Goal: Transaction & Acquisition: Purchase product/service

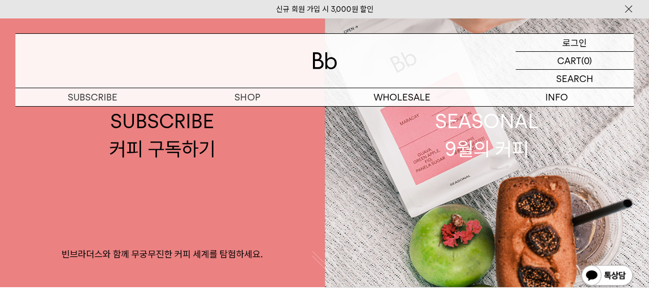
scroll to position [51, 0]
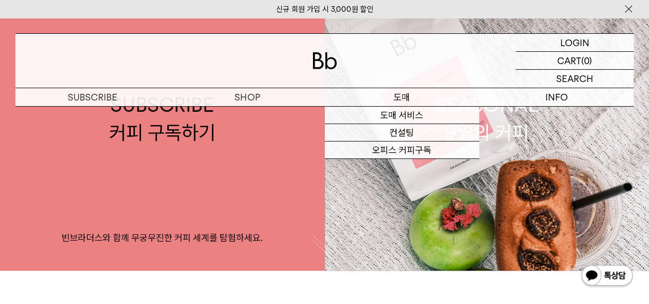
click at [428, 98] on p "도매" at bounding box center [402, 97] width 154 height 18
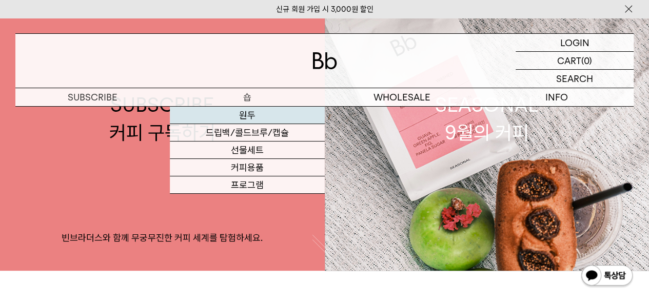
click at [256, 120] on link "원두" at bounding box center [247, 115] width 154 height 17
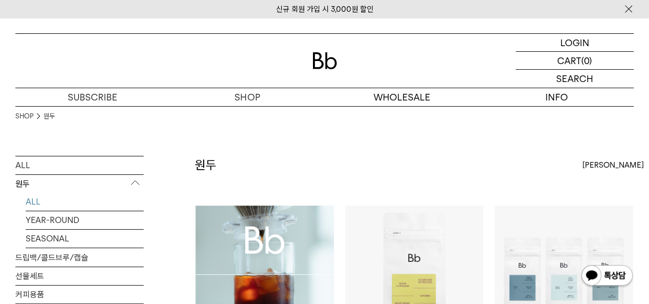
drag, startPoint x: 506, startPoint y: 170, endPoint x: 420, endPoint y: 163, distance: 86.5
click at [420, 163] on div "원두 상품 13 개 최신순 최신순 인기순 낮은가격순" at bounding box center [414, 180] width 438 height 49
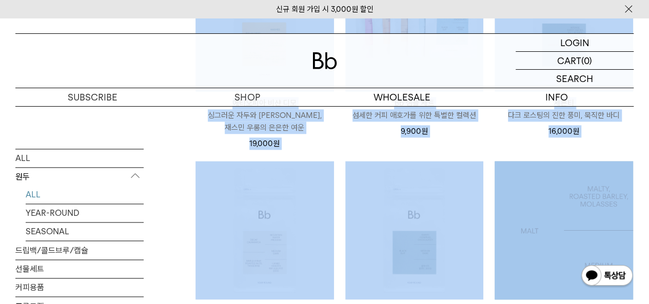
scroll to position [615, 0]
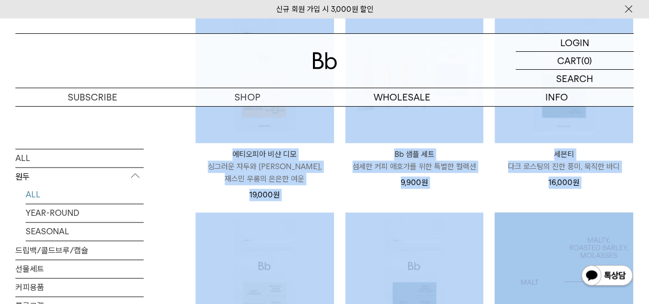
drag, startPoint x: 347, startPoint y: 157, endPoint x: 622, endPoint y: 218, distance: 282.1
click at [622, 220] on div "원두 상품 13 개 최신순 최신순 인기순 낮은가격순 높은가격순" at bounding box center [414, 122] width 438 height 1165
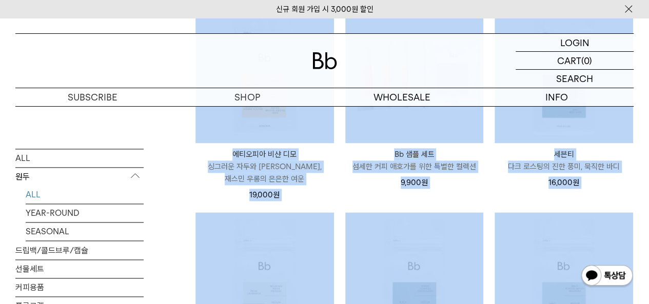
click at [626, 195] on div "세븐티 Seventy 다크 로스팅의 진한 풍미, 묵직한 바디 16,000 원" at bounding box center [563, 102] width 139 height 195
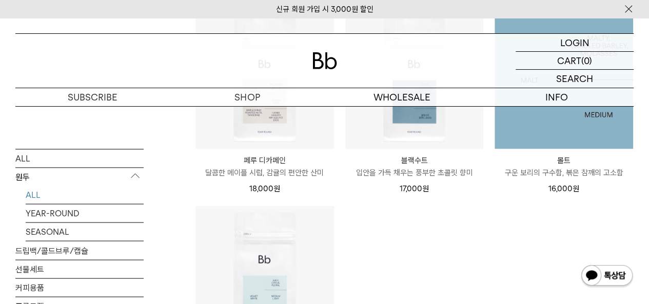
scroll to position [821, 0]
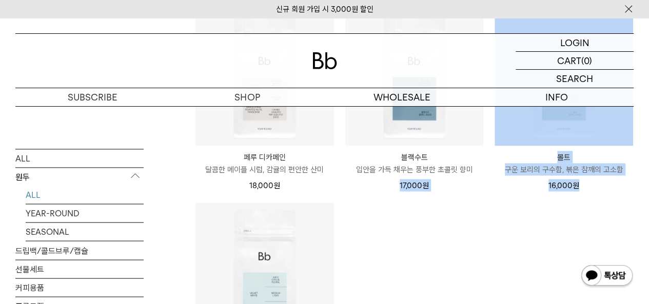
drag, startPoint x: 595, startPoint y: 219, endPoint x: 341, endPoint y: 193, distance: 255.7
click at [343, 192] on li "블랙수트 Black Suit 입안을 가득 채우는 풍부한 초콜릿 향미 17,000 원" at bounding box center [415, 104] width 150 height 195
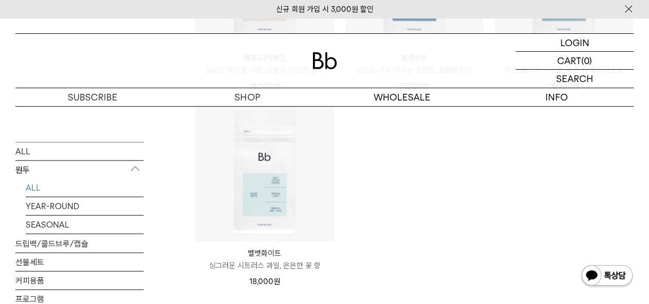
scroll to position [923, 0]
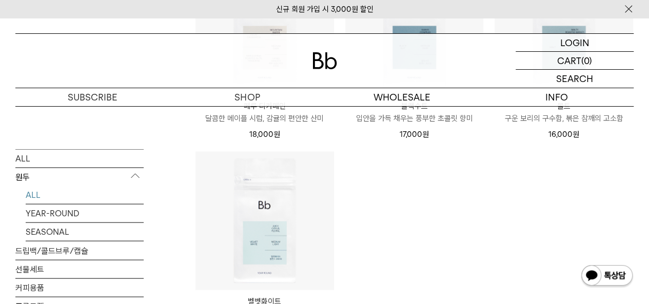
scroll to position [821, 0]
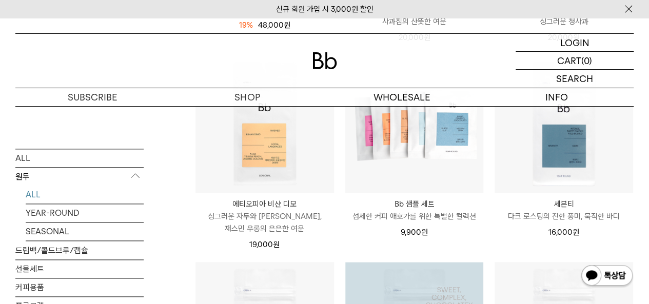
scroll to position [564, 0]
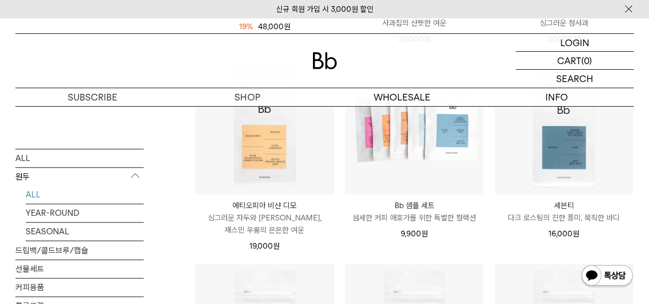
click at [333, 236] on div "19,000 원" at bounding box center [264, 244] width 138 height 16
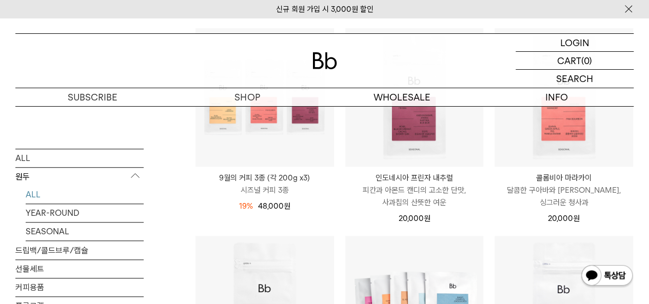
scroll to position [308, 0]
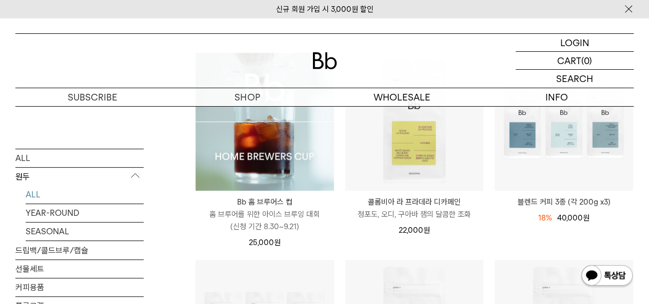
scroll to position [0, 0]
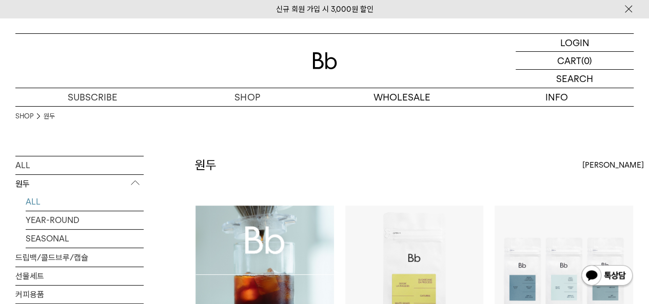
click at [194, 212] on li "Bb 홈 브루어스 컵 Bb HOME BREWERS CUP 홈 브루어를 위한 아이스 브루잉 대회 (신청 기간 8.30~9.21) 25,000 원" at bounding box center [265, 309] width 150 height 208
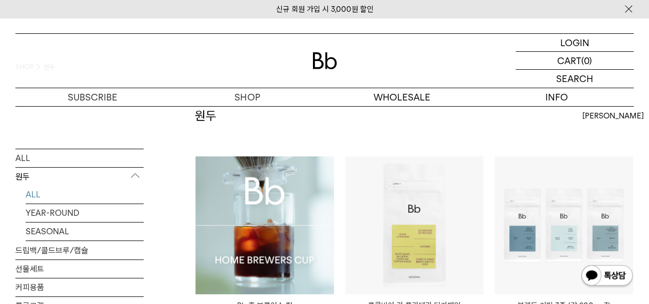
scroll to position [205, 0]
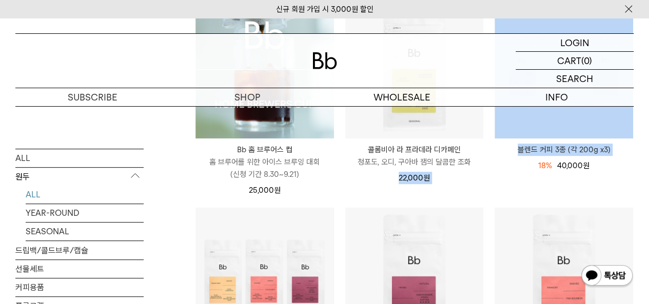
drag, startPoint x: 372, startPoint y: 188, endPoint x: 506, endPoint y: 195, distance: 133.5
click at [506, 195] on li "블렌드 커피 3종 (각 200g x3) 18% 49,000원 40,000 원" at bounding box center [564, 104] width 150 height 208
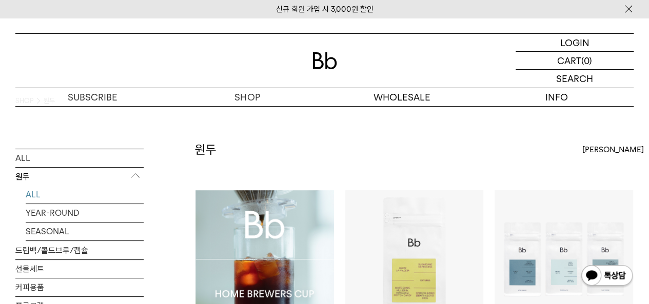
scroll to position [0, 0]
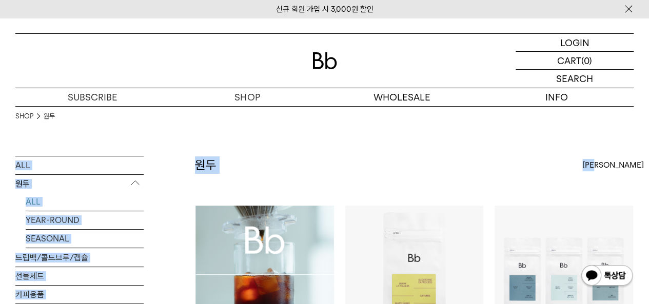
drag, startPoint x: 374, startPoint y: 141, endPoint x: 547, endPoint y: 190, distance: 180.2
click at [549, 189] on div "원두 상품 13 개 최신순 최신순 인기순 낮은가격순" at bounding box center [414, 180] width 438 height 49
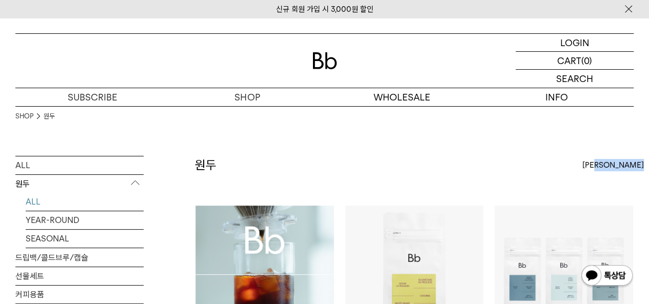
click at [549, 189] on div "원두 상품 13 개 최신순 최신순 인기순 낮은가격순" at bounding box center [414, 180] width 438 height 49
drag, startPoint x: 549, startPoint y: 189, endPoint x: 627, endPoint y: 201, distance: 78.8
click at [627, 201] on div "원두 상품 13 개 최신순 최신순 인기순 낮은가격순" at bounding box center [414, 180] width 438 height 49
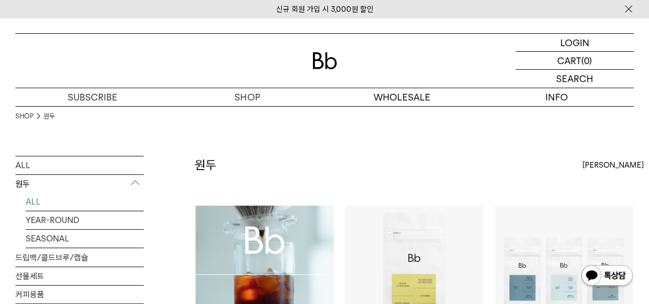
click at [482, 175] on div "원두 상품 13 개 최신순 최신순 인기순 낮은가격순" at bounding box center [414, 180] width 438 height 49
click at [534, 165] on div "원두 상품 13 개 최신순 최신순 인기순 낮은가격순" at bounding box center [414, 180] width 438 height 49
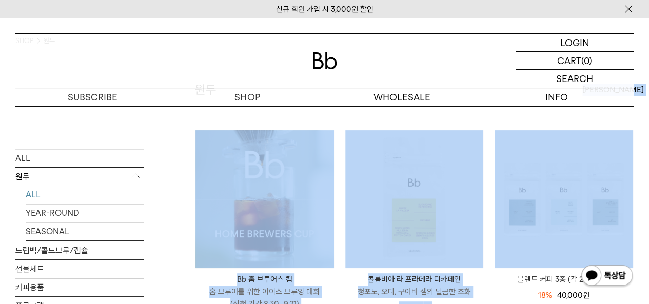
scroll to position [154, 0]
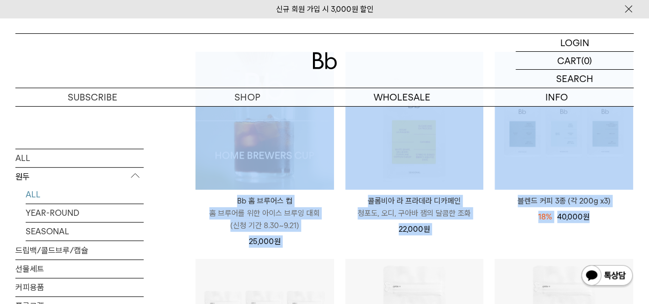
drag, startPoint x: 492, startPoint y: 156, endPoint x: 624, endPoint y: 237, distance: 154.5
click at [624, 237] on li "블렌드 커피 3종 (각 200g x3) 18% 49,000원 40,000 원" at bounding box center [564, 155] width 150 height 208
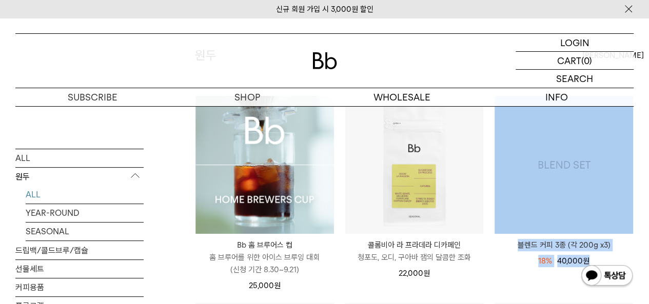
scroll to position [0, 0]
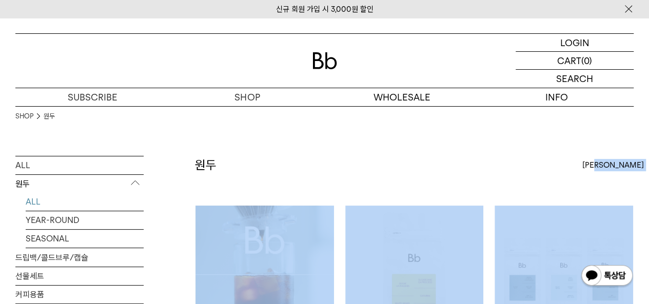
drag, startPoint x: 617, startPoint y: 236, endPoint x: 494, endPoint y: 172, distance: 139.0
click at [494, 172] on div "원두 상품 13 개 최신순 최신순 인기순 낮은가격순" at bounding box center [414, 180] width 438 height 49
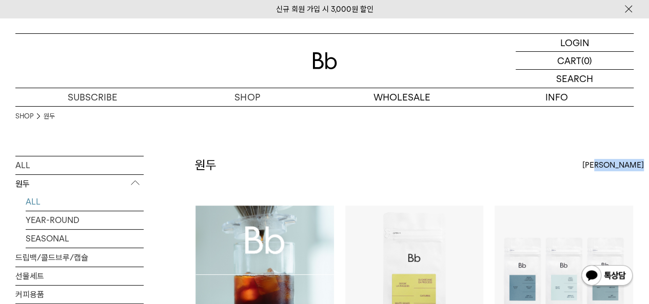
click at [494, 172] on div "원두 상품 13 개 최신순 최신순 인기순 낮은가격순" at bounding box center [414, 180] width 438 height 49
click at [495, 152] on div "SHOP 원두" at bounding box center [324, 131] width 618 height 50
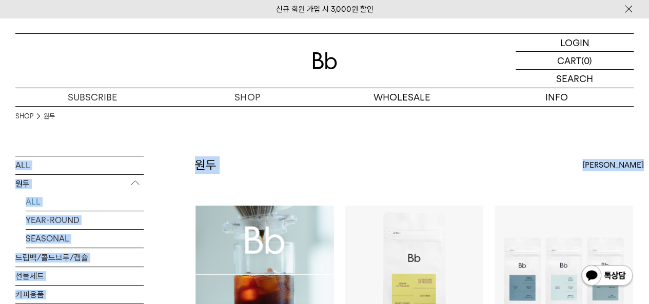
drag, startPoint x: 495, startPoint y: 152, endPoint x: 640, endPoint y: 196, distance: 151.1
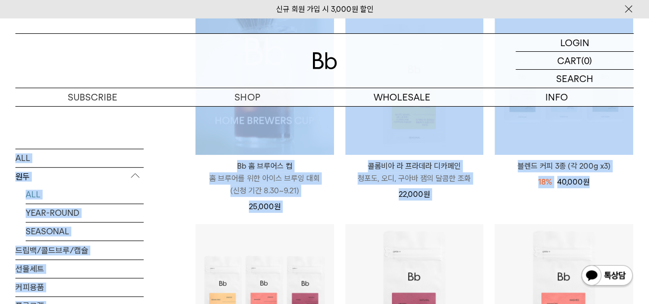
scroll to position [205, 0]
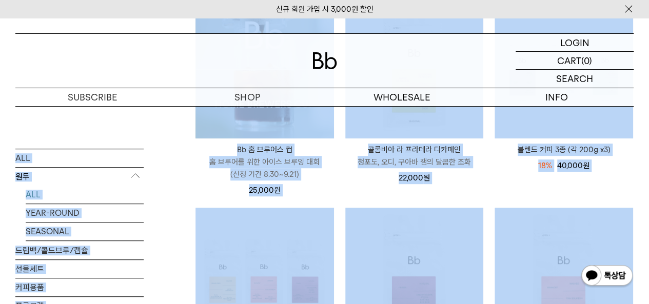
drag, startPoint x: 492, startPoint y: 143, endPoint x: 627, endPoint y: 194, distance: 144.6
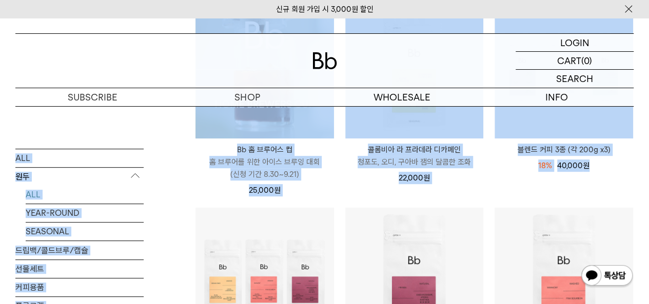
click at [627, 187] on li "블렌드 커피 3종 (각 200g x3) 18% 49,000원 40,000 원" at bounding box center [564, 104] width 150 height 208
click at [626, 187] on li "블렌드 커피 3종 (각 200g x3) 18% 49,000원 40,000 원" at bounding box center [564, 104] width 150 height 208
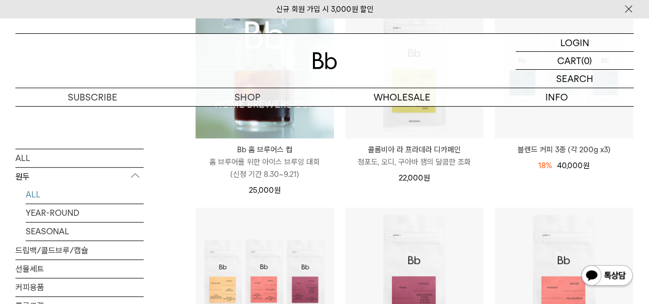
drag, startPoint x: 347, startPoint y: 183, endPoint x: 348, endPoint y: 200, distance: 16.4
click at [348, 200] on li "콜롬비아 라 프라데라 디카페인 COLOMBIA LA PRADERA DECAF 청포도, 오디, 구아바 잼의 달콤한 조화 22,000 원" at bounding box center [415, 104] width 150 height 208
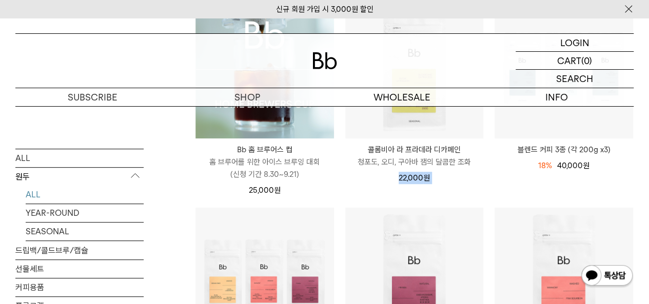
click at [355, 188] on div "콜롬비아 라 프라데라 디카페인 COLOMBIA LA PRADERA DECAF 청포도, 오디, 구아바 잼의 달콤한 조화 22,000 원" at bounding box center [414, 97] width 139 height 195
click at [356, 176] on div "22,000 원" at bounding box center [414, 178] width 138 height 12
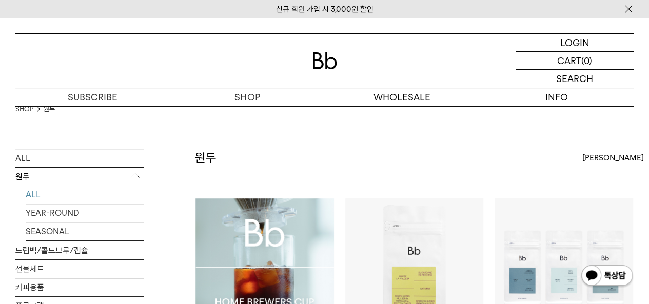
scroll to position [0, 0]
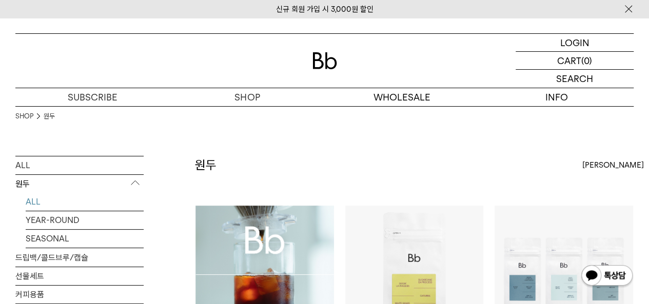
click at [353, 187] on div "원두 상품 13 개 최신순 최신순 인기순 낮은가격순" at bounding box center [414, 180] width 438 height 49
click at [377, 167] on div "원두 상품 13 개 최신순 최신순 인기순 낮은가격순" at bounding box center [414, 180] width 438 height 49
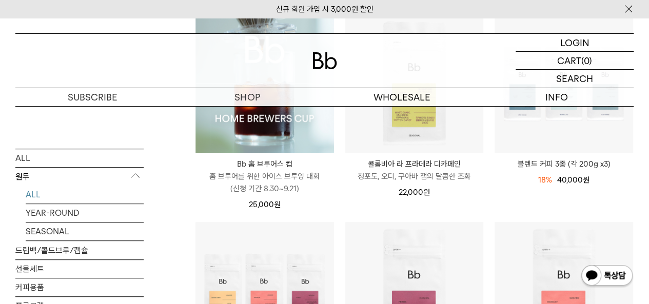
scroll to position [256, 0]
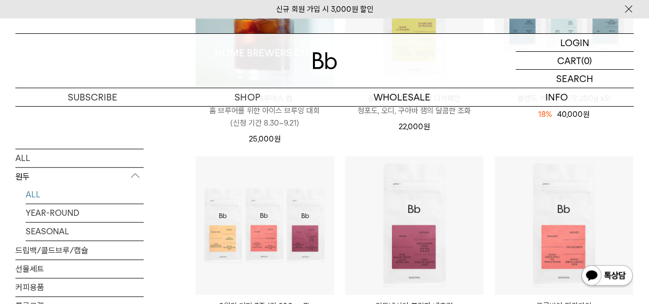
click at [351, 130] on div "22,000 원" at bounding box center [414, 127] width 138 height 12
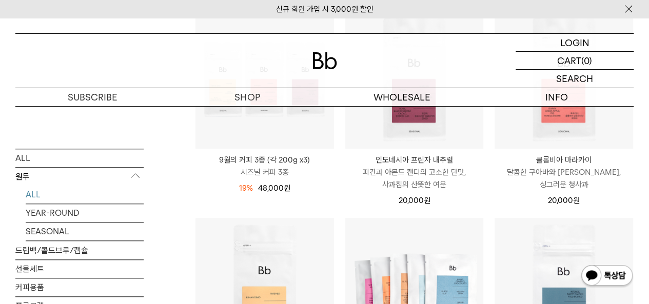
scroll to position [410, 0]
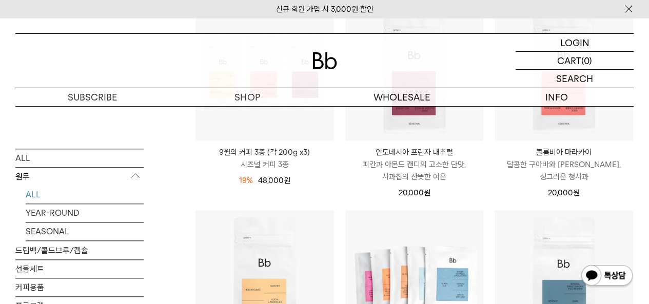
click at [349, 175] on p "피칸과 아몬드 캔디의 고소한 단맛, 사과칩의 산뜻한 여운" at bounding box center [414, 170] width 138 height 25
